Goal: Communication & Community: Answer question/provide support

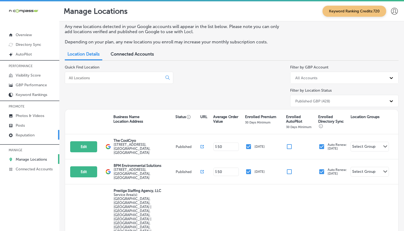
click at [33, 135] on p "Reputation" at bounding box center [25, 135] width 19 height 5
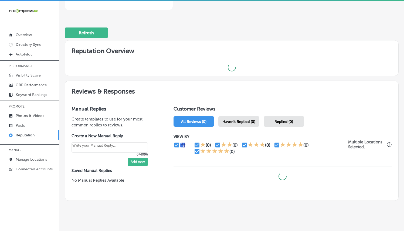
scroll to position [137, 0]
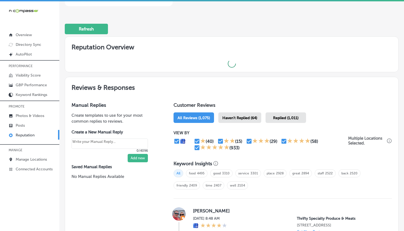
click at [228, 116] on span "Haven't Replied (64)" at bounding box center [239, 118] width 35 height 5
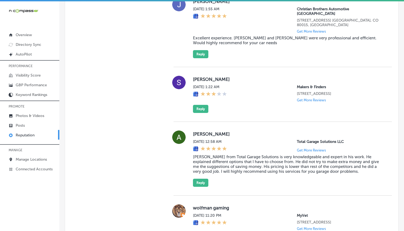
scroll to position [862, 0]
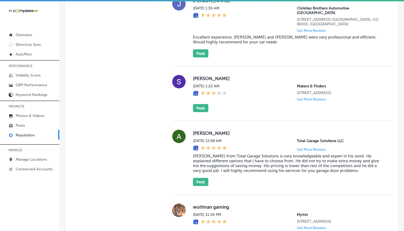
drag, startPoint x: 191, startPoint y: 71, endPoint x: 340, endPoint y: 91, distance: 150.3
click at [340, 91] on div "[PERSON_NAME][DATE] 1:22 AM Makers & Finders [STREET_ADDRESS] Get More Reviews …" at bounding box center [282, 93] width 218 height 37
copy div "[PERSON_NAME][DATE] 1:22 AM Makers & Finders [STREET_ADDRESS]"
click at [122, 105] on div "Manual Replies Create templates to use for your most common replies to reviews.…" at bounding box center [114, 229] width 98 height 1545
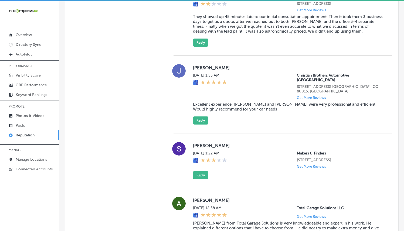
scroll to position [790, 0]
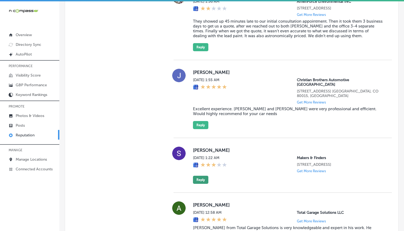
click at [202, 180] on button "Reply" at bounding box center [200, 180] width 15 height 8
type textarea "x"
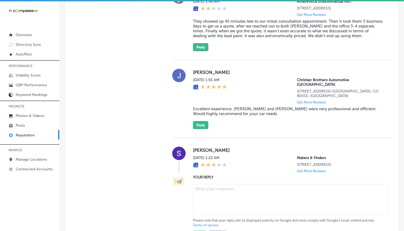
click at [209, 188] on textarea at bounding box center [290, 199] width 195 height 31
paste textarea "Hello [PERSON_NAME], Thank you for taking the time to share your feedback. We a…"
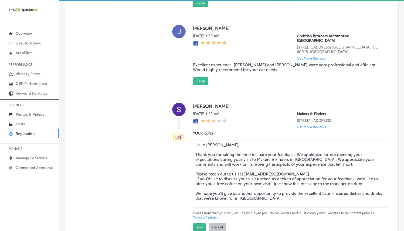
scroll to position [834, 0]
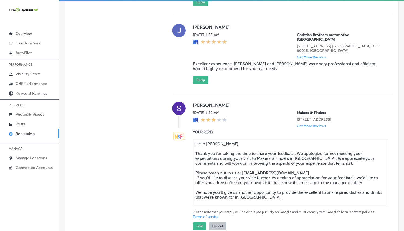
drag, startPoint x: 340, startPoint y: 163, endPoint x: 313, endPoint y: 160, distance: 27.1
click at [313, 160] on textarea "Hello [PERSON_NAME], Thank you for taking the time to share your feedback. We a…" at bounding box center [290, 172] width 195 height 67
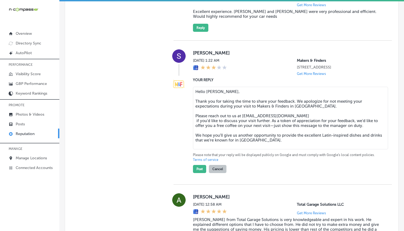
scroll to position [887, 0]
drag, startPoint x: 196, startPoint y: 121, endPoint x: 248, endPoint y: 121, distance: 52.1
click at [196, 121] on textarea "Hello [PERSON_NAME], Thank you for taking the time to share your feedback. We a…" at bounding box center [290, 117] width 195 height 63
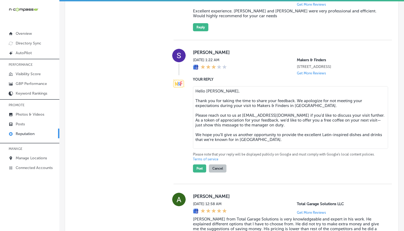
type textarea "Hello [PERSON_NAME], Thank you for taking the time to share your feedback. We a…"
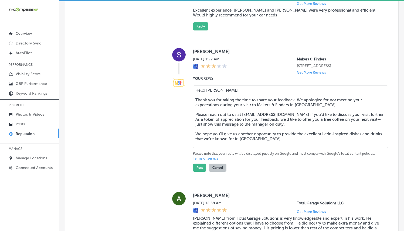
scroll to position [888, 0]
click at [199, 167] on button "Post" at bounding box center [199, 167] width 13 height 8
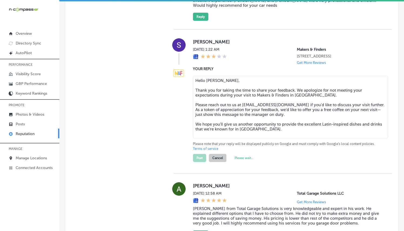
scroll to position [898, 0]
type textarea "x"
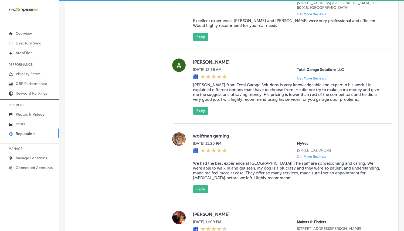
scroll to position [878, 0]
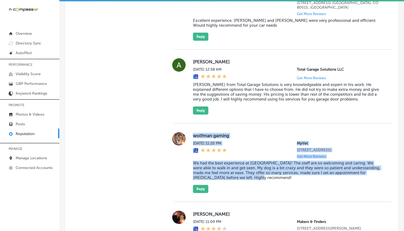
drag, startPoint x: 210, startPoint y: 136, endPoint x: 274, endPoint y: 176, distance: 75.7
click at [274, 176] on div "wolfman gaming [DATE] 11:20 PM MyVet [STREET_ADDRESS] Get More Reviews We had t…" at bounding box center [288, 162] width 190 height 61
copy div "wolfman gaming [DATE] 11:20 PM MyVet [STREET_ADDRESS] Get More Reviews We had t…"
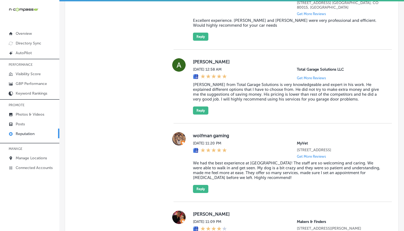
click at [165, 173] on div "Manual Replies Create templates to use for your most common replies to reviews.…" at bounding box center [231, 185] width 333 height 1490
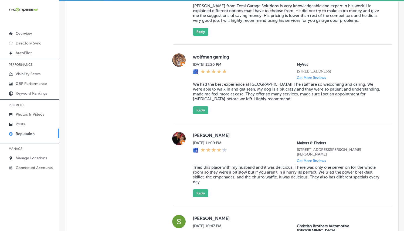
scroll to position [954, 0]
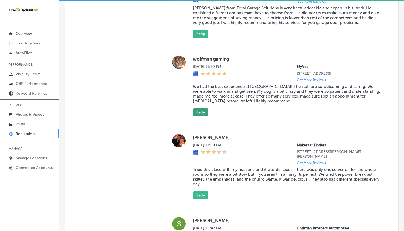
click at [198, 114] on button "Reply" at bounding box center [200, 112] width 15 height 8
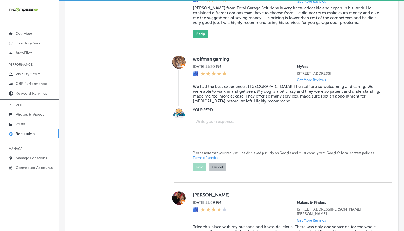
click at [204, 134] on textarea at bounding box center [290, 132] width 195 height 31
paste textarea "Thank you so much, wolfman gaming, for the fantastic review! We’re thrilled to …"
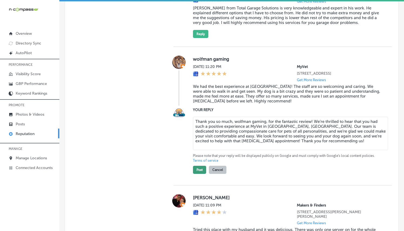
type textarea "Thank you so much, wolfman gaming, for the fantastic review! We’re thrilled to …"
click at [197, 167] on button "Post" at bounding box center [199, 170] width 13 height 8
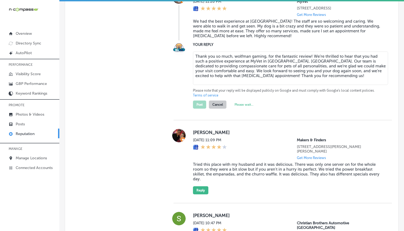
scroll to position [1046, 0]
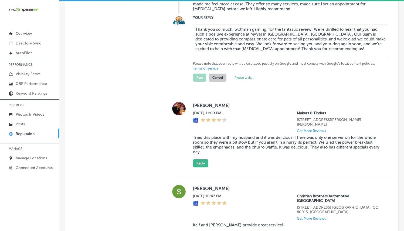
type textarea "x"
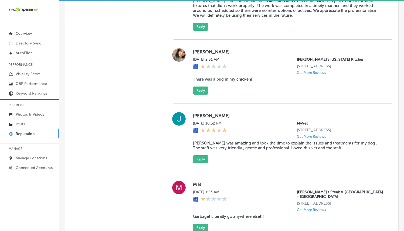
scroll to position [1423, 0]
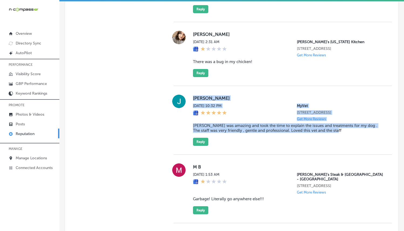
drag, startPoint x: 190, startPoint y: 84, endPoint x: 356, endPoint y: 122, distance: 169.6
click at [356, 122] on div "[PERSON_NAME][DATE] 10:32 PM MyVet [STREET_ADDRESS] Get More Reviews [PERSON_NA…" at bounding box center [282, 120] width 218 height 51
copy div "[PERSON_NAME][DATE] 10:32 PM MyVet [STREET_ADDRESS] Get More Reviews [PERSON_NA…"
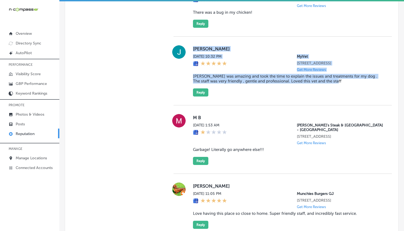
scroll to position [1463, 0]
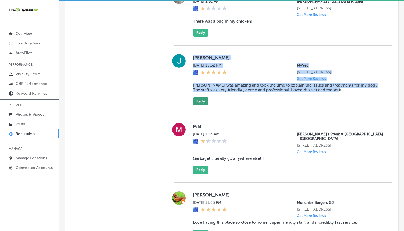
click at [204, 97] on button "Reply" at bounding box center [200, 101] width 15 height 8
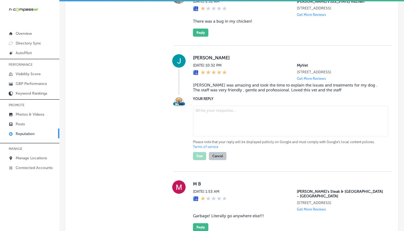
click at [210, 106] on textarea at bounding box center [290, 121] width 195 height 31
paste textarea "Thank you, [PERSON_NAME], for the wonderful review! We’re so glad to hear that …"
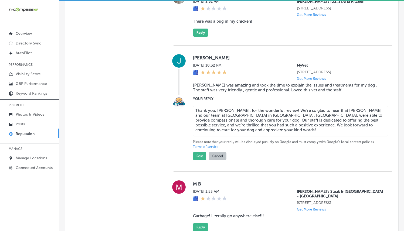
type textarea "Thank you, [PERSON_NAME], for the wonderful review! We’re so glad to hear that …"
click at [197, 152] on button "Post" at bounding box center [199, 156] width 13 height 8
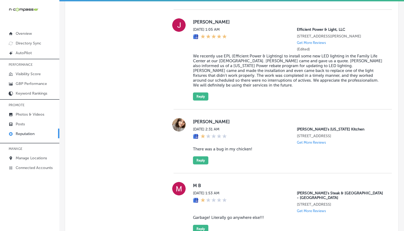
scroll to position [1452, 0]
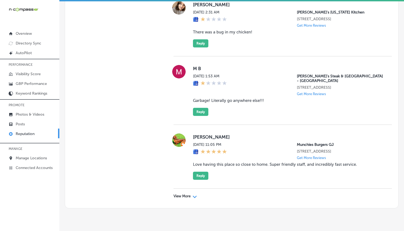
click at [186, 189] on div "View More Path Created with Sketch." at bounding box center [282, 196] width 218 height 15
click at [188, 194] on p "View More" at bounding box center [181, 196] width 17 height 4
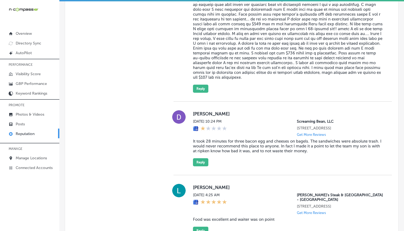
scroll to position [2260, 0]
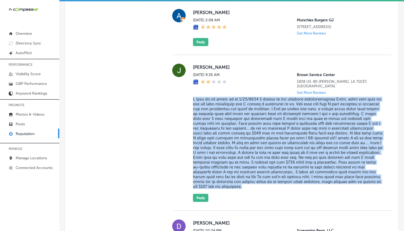
drag, startPoint x: 193, startPoint y: 74, endPoint x: 312, endPoint y: 167, distance: 151.8
click at [312, 167] on div "[PERSON_NAME][DATE] 9:35 AM Brown Service Center 1838 US-[GEOGRAPHIC_DATA][PERS…" at bounding box center [282, 133] width 218 height 138
copy blockquote "I took my car there on on [DATE] I talked to the customer representative [PERSO…"
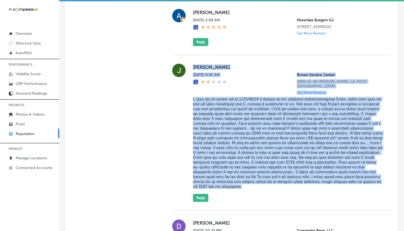
drag, startPoint x: 192, startPoint y: 45, endPoint x: 250, endPoint y: 159, distance: 128.1
click at [258, 160] on div "[PERSON_NAME][DATE] 9:35 AM Brown Service Center 1838 US-[GEOGRAPHIC_DATA][PERS…" at bounding box center [288, 133] width 190 height 138
copy div "[PERSON_NAME][DATE] 9:35 AM Brown Service Center 1838 US-[GEOGRAPHIC_DATA][PERS…"
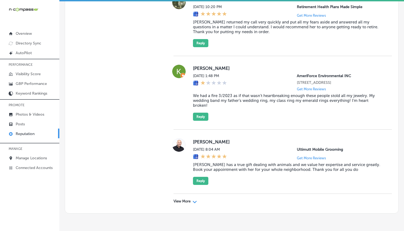
scroll to position [2938, 0]
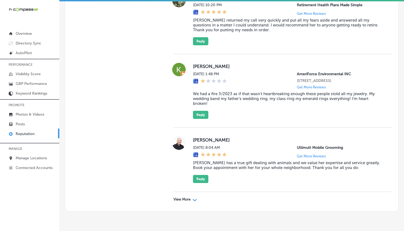
click at [182, 197] on p "View More" at bounding box center [181, 199] width 17 height 4
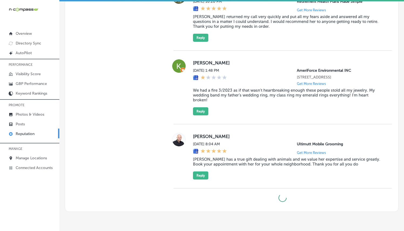
scroll to position [2942, 0]
type textarea "x"
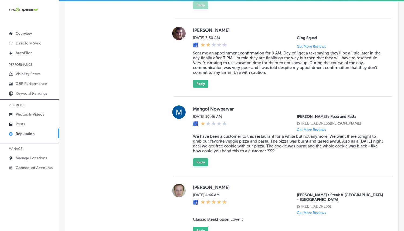
scroll to position [3813, 0]
